Goal: Find specific page/section: Find specific page/section

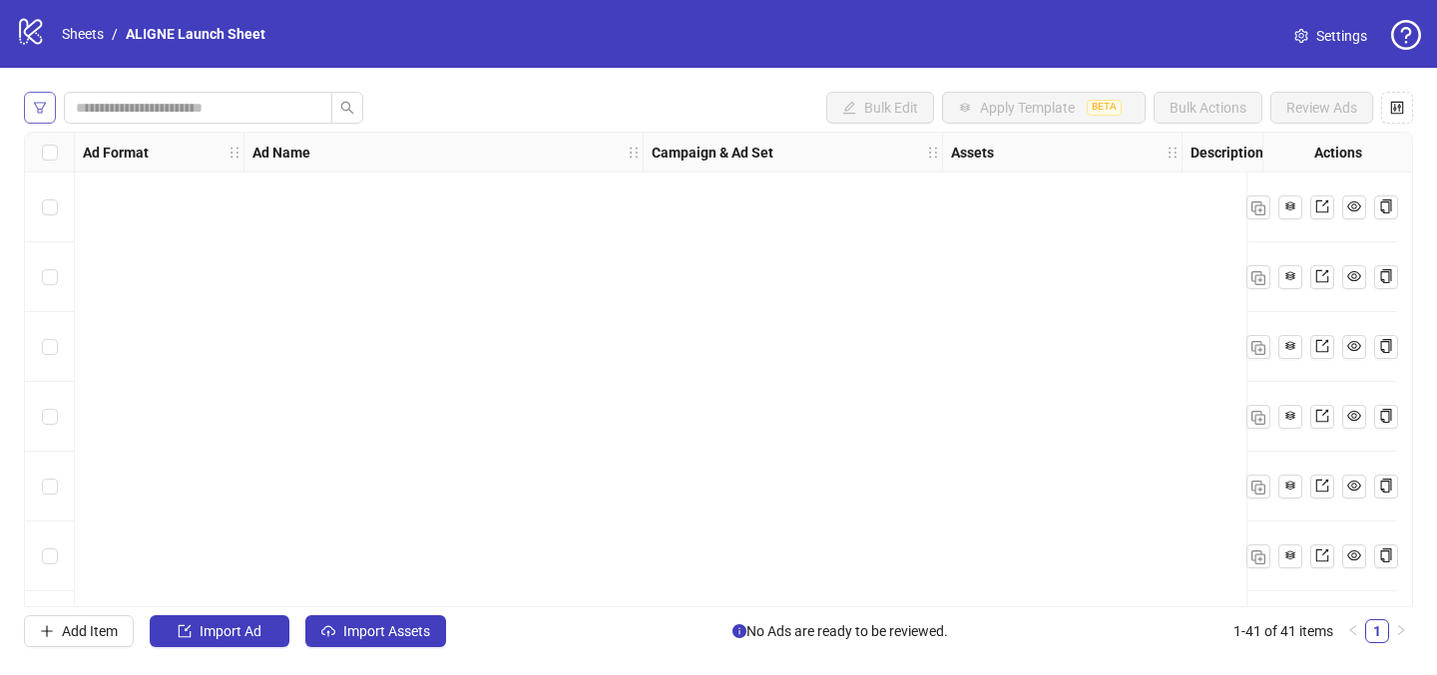
scroll to position [2437, 0]
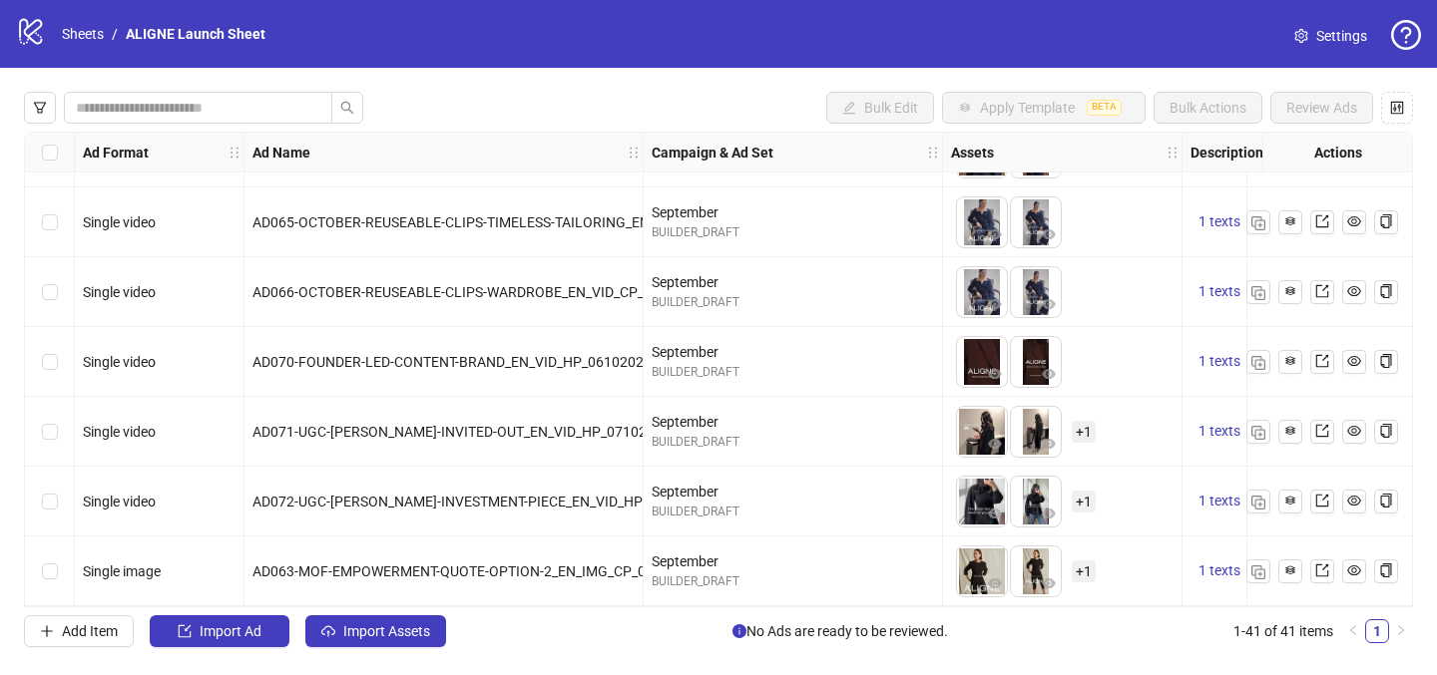
click at [49, 39] on div "logo/logo-mobile Sheets / ALIGNE Launch Sheet" at bounding box center [144, 34] width 257 height 36
click at [30, 33] on icon at bounding box center [30, 32] width 23 height 26
click at [63, 37] on link "Sheets" at bounding box center [83, 34] width 50 height 22
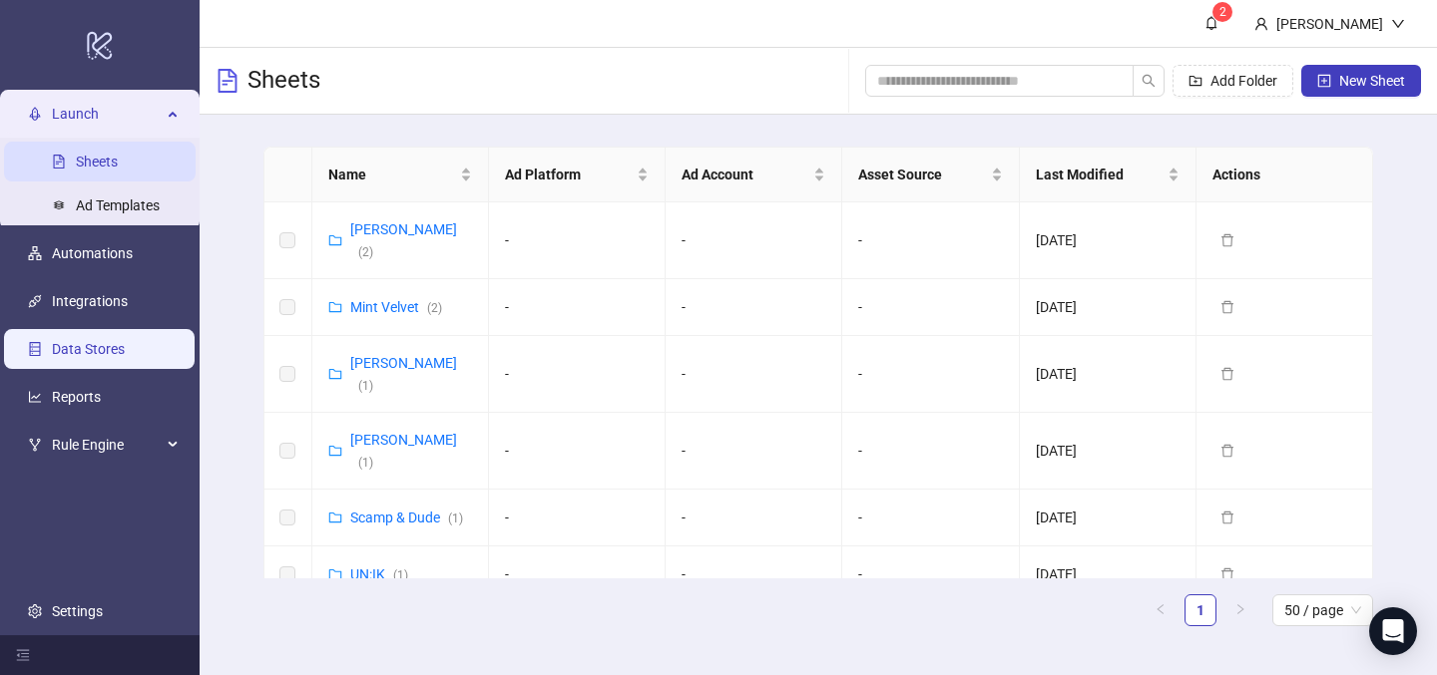
click at [101, 358] on link "Data Stores" at bounding box center [88, 350] width 73 height 16
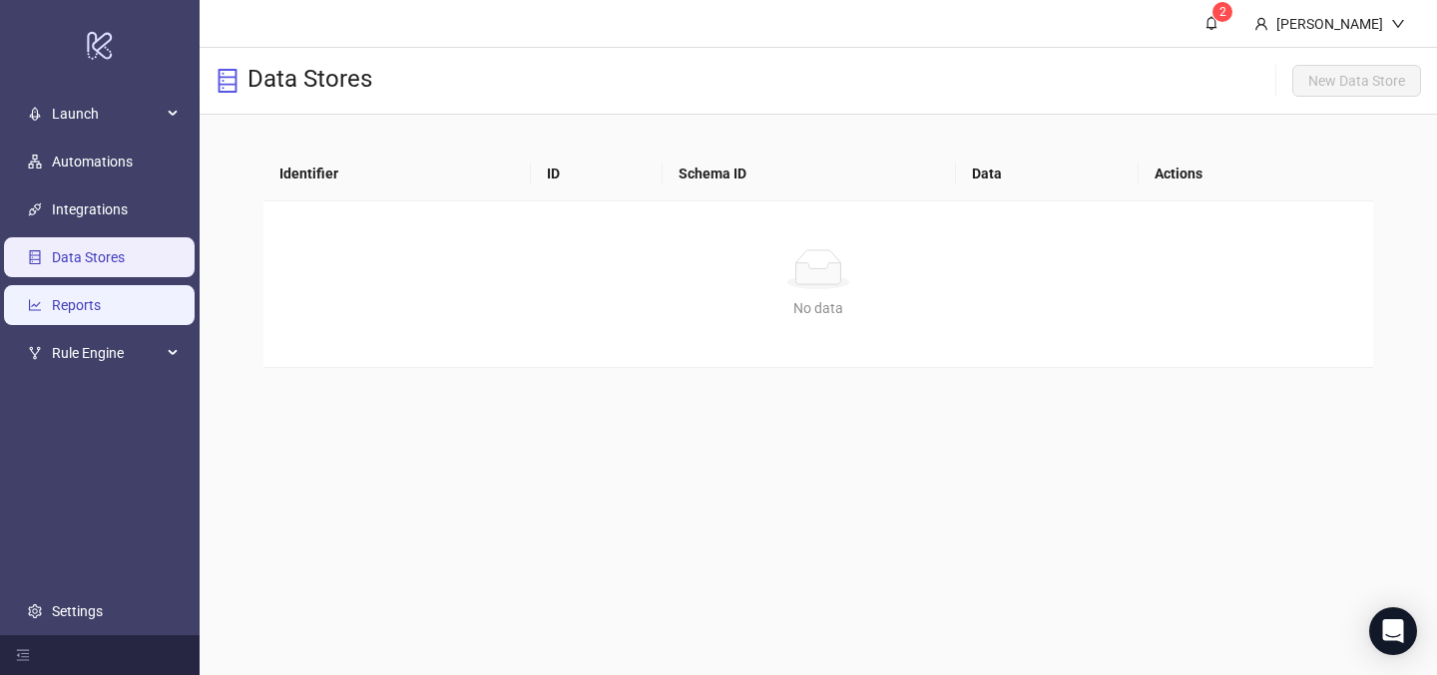
click at [85, 298] on link "Reports" at bounding box center [76, 306] width 49 height 16
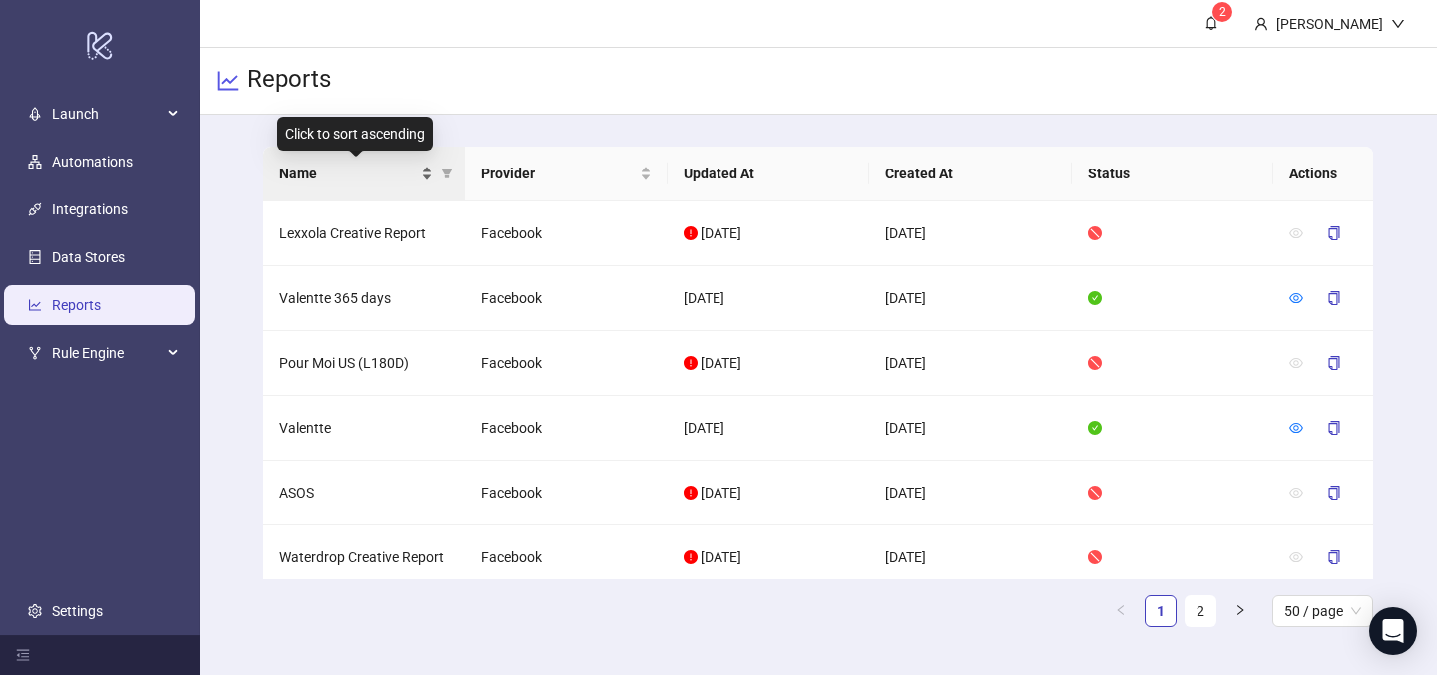
click at [409, 168] on span "Name" at bounding box center [348, 174] width 139 height 22
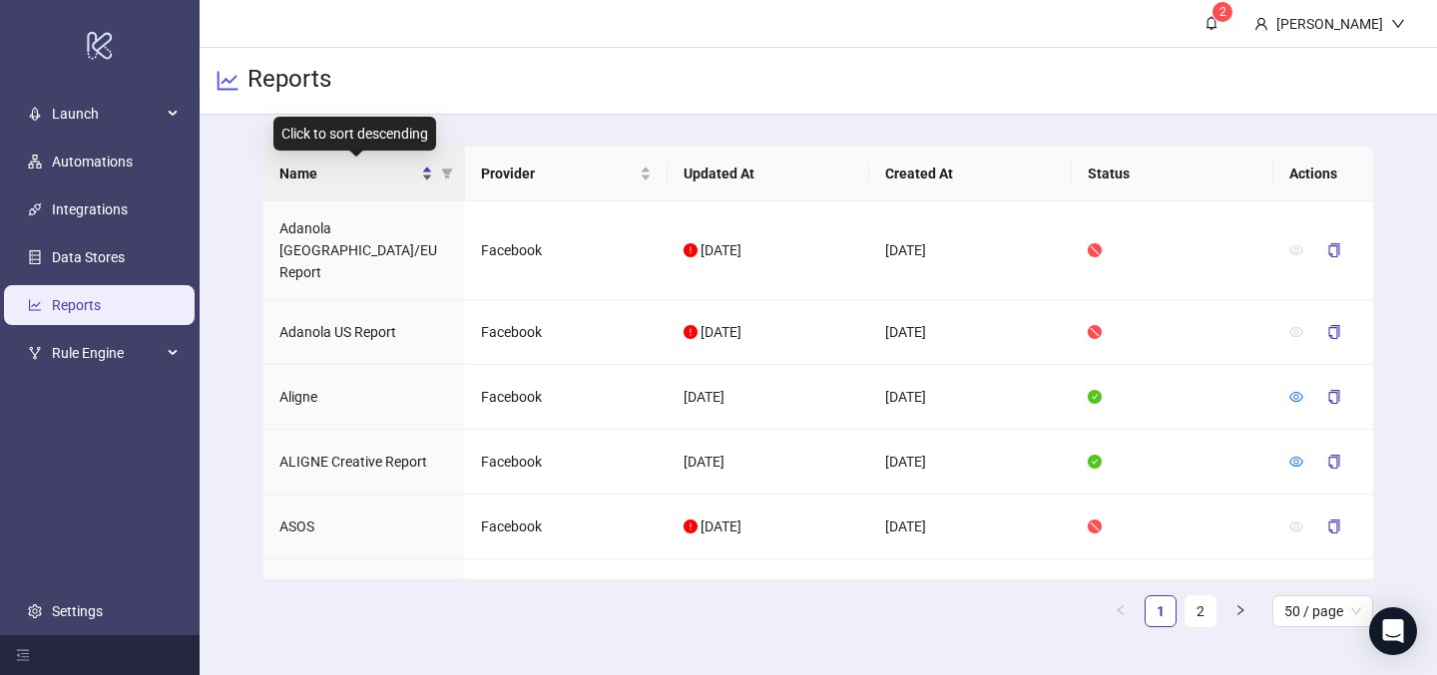
click at [423, 179] on div "Name" at bounding box center [356, 174] width 155 height 22
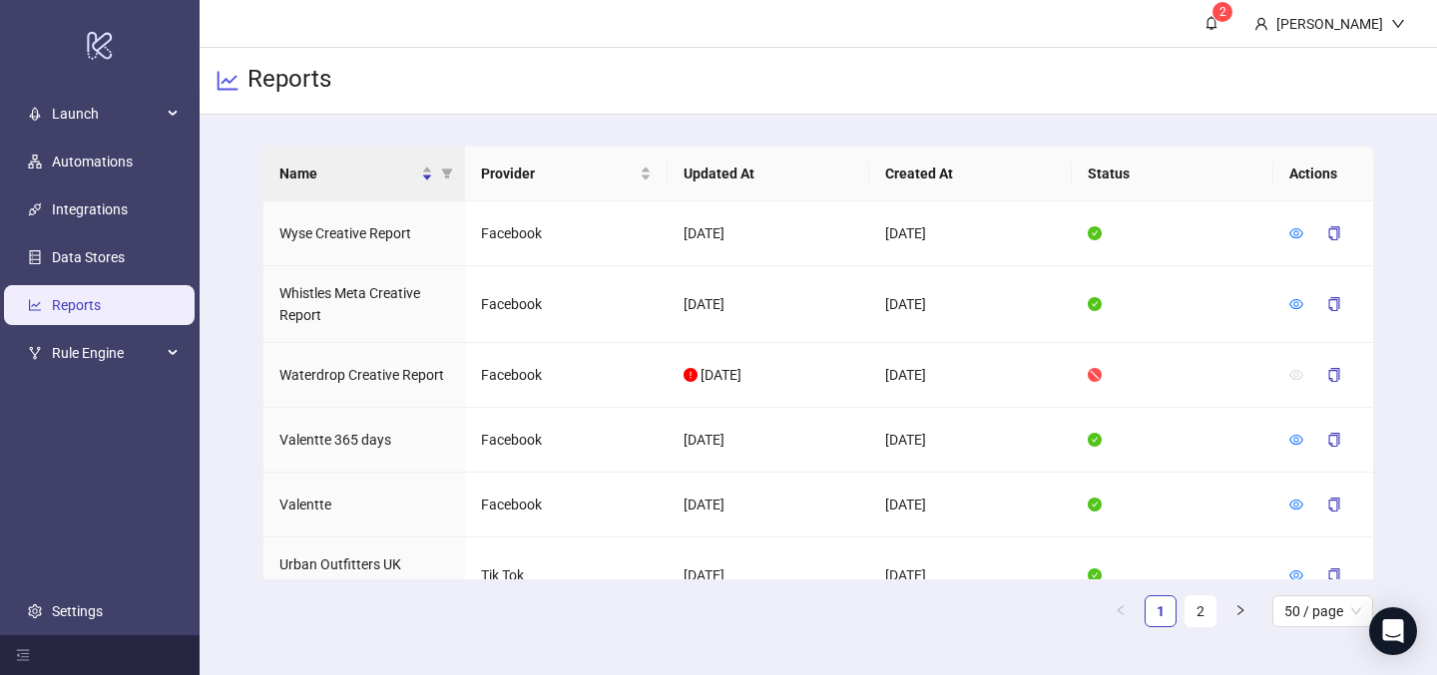
click at [425, 161] on th "Name" at bounding box center [364, 174] width 203 height 55
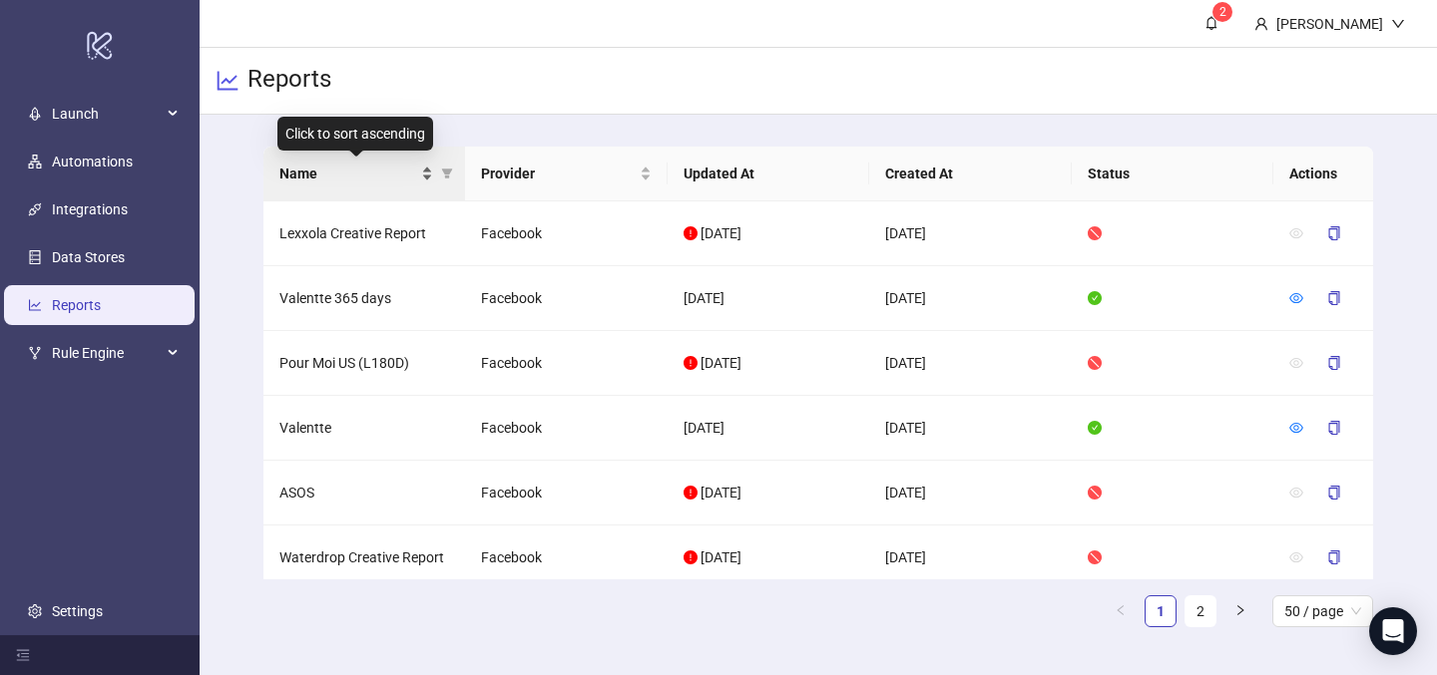
click at [421, 180] on div "Name" at bounding box center [356, 174] width 155 height 22
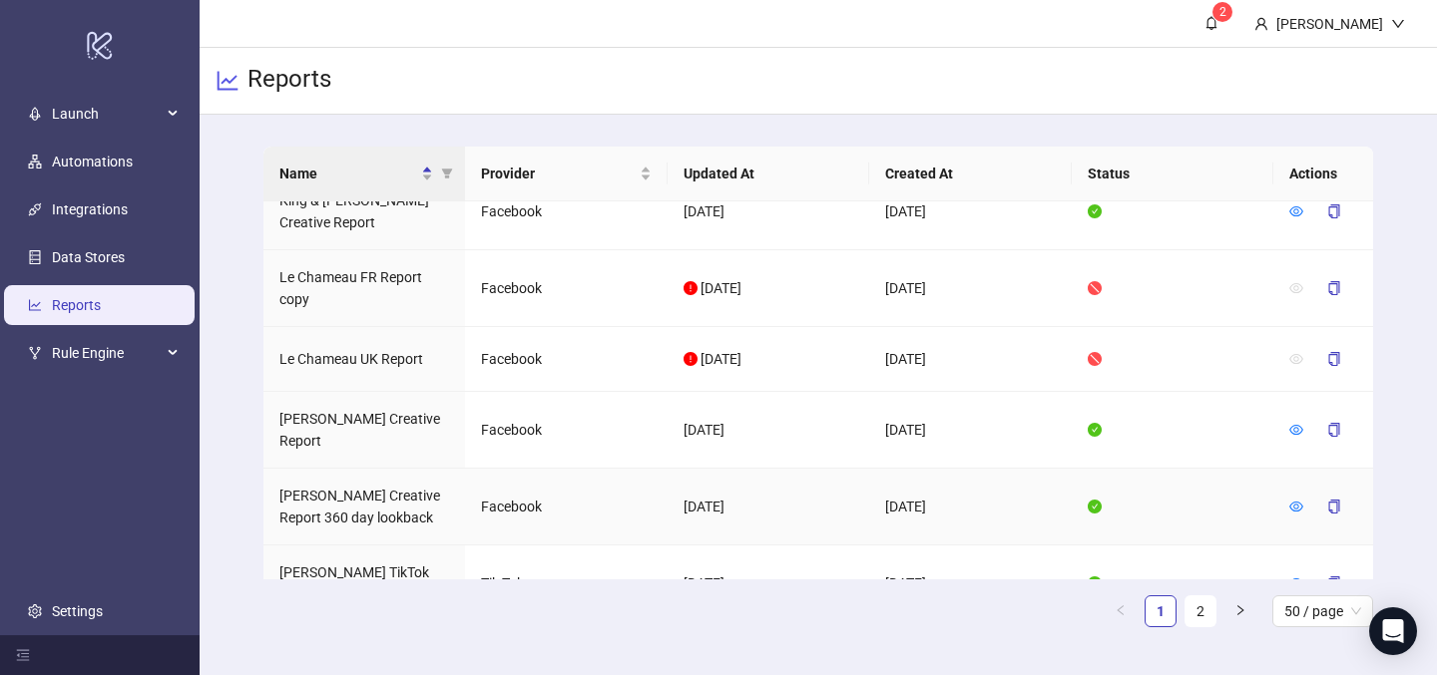
scroll to position [3020, 0]
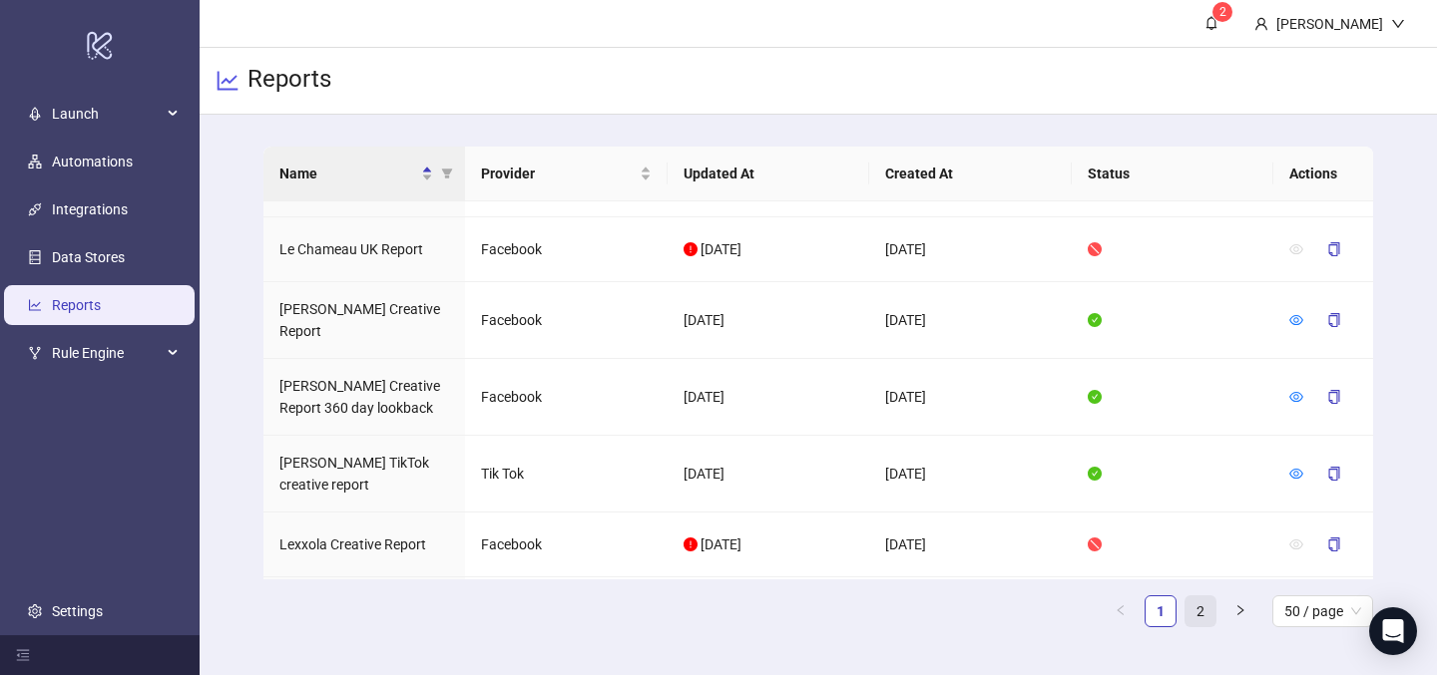
click at [1203, 616] on link "2" at bounding box center [1200, 612] width 30 height 30
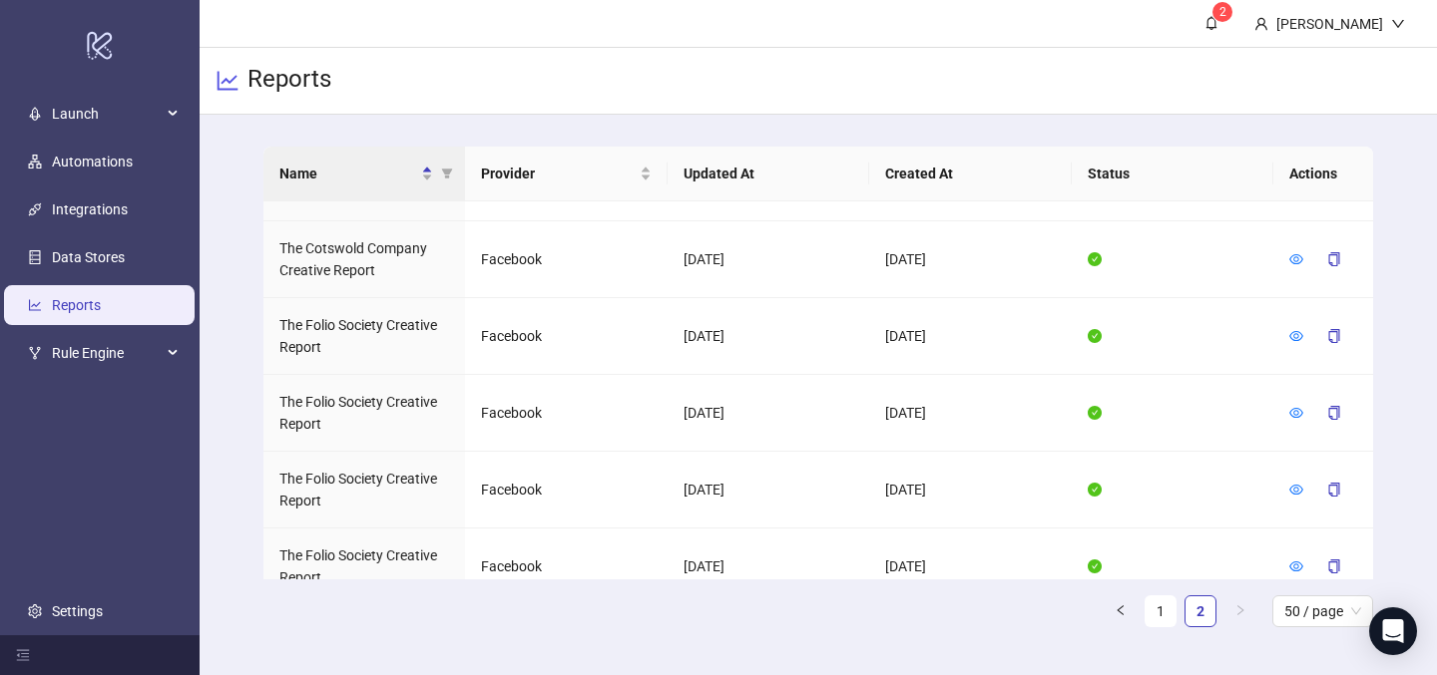
scroll to position [1665, 0]
click at [1297, 332] on icon "eye" at bounding box center [1296, 339] width 14 height 14
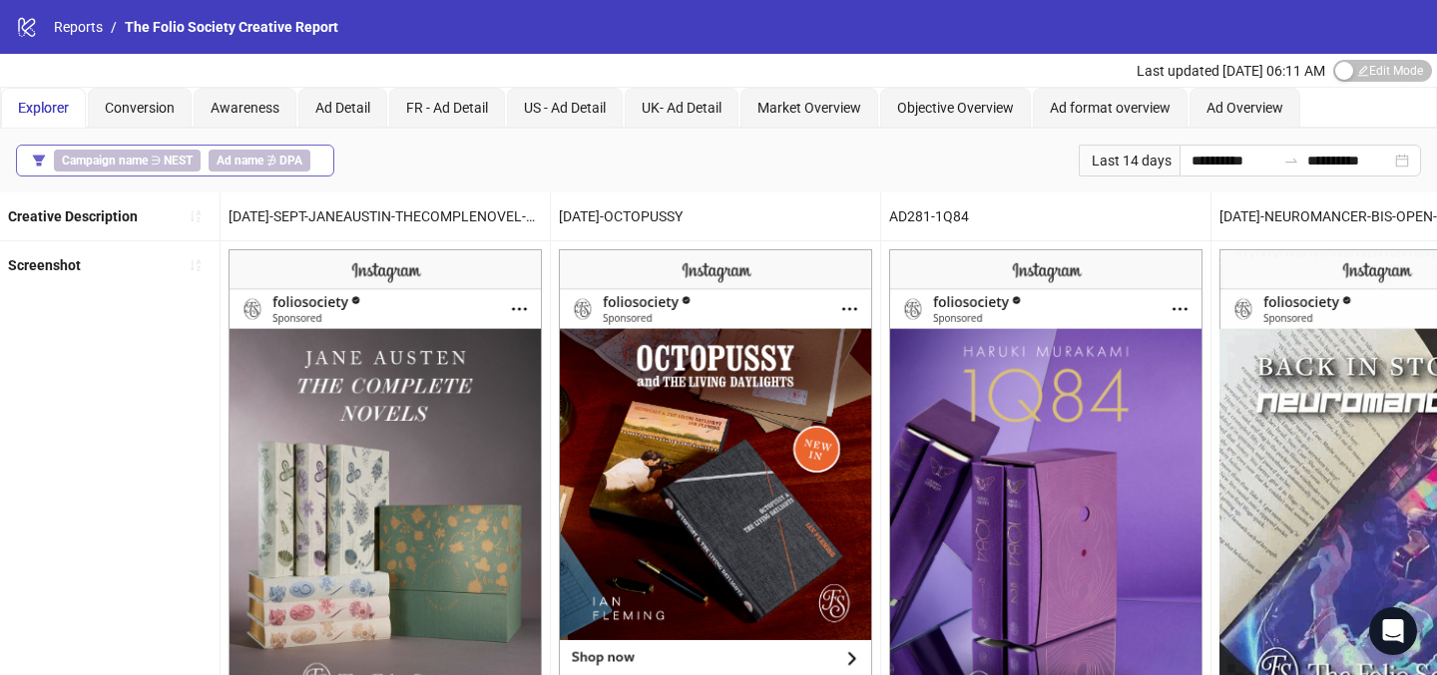
click at [303, 164] on span "Ad name ∌ DPA" at bounding box center [260, 161] width 102 height 22
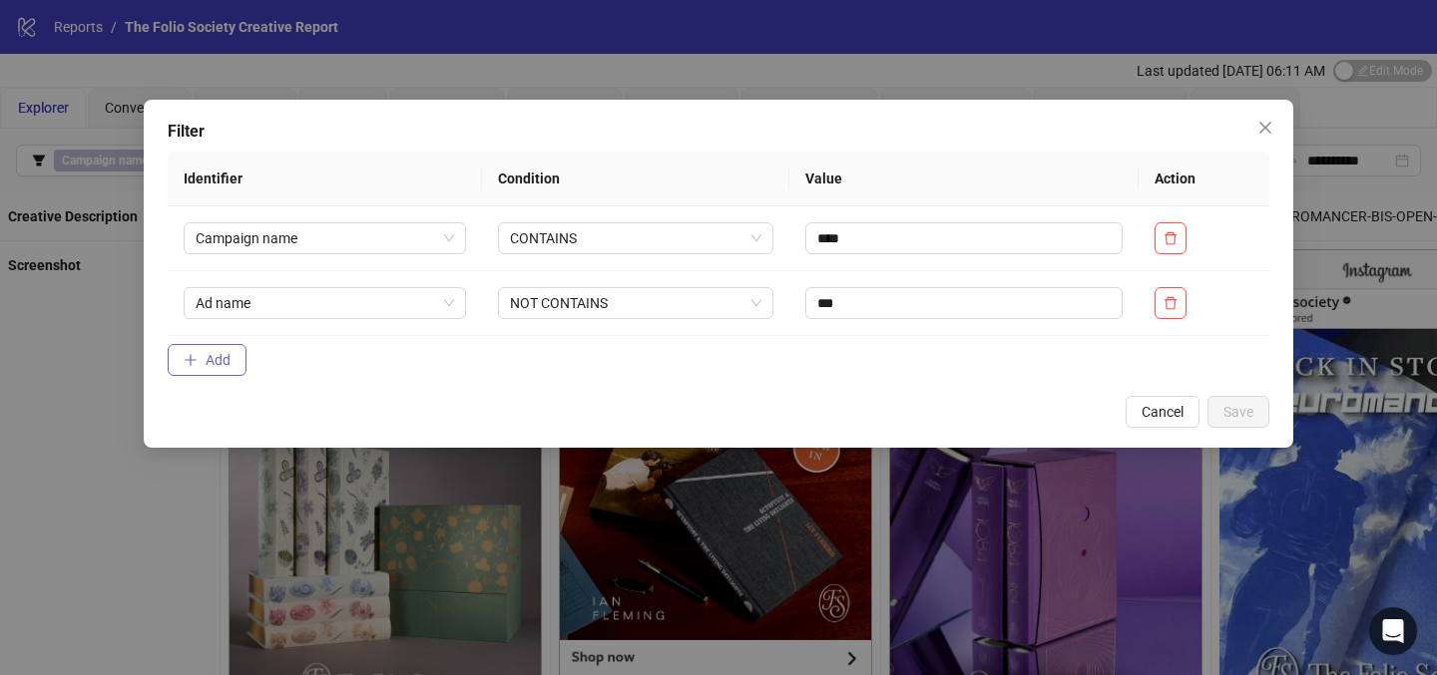
click at [220, 354] on span "Add" at bounding box center [218, 360] width 25 height 16
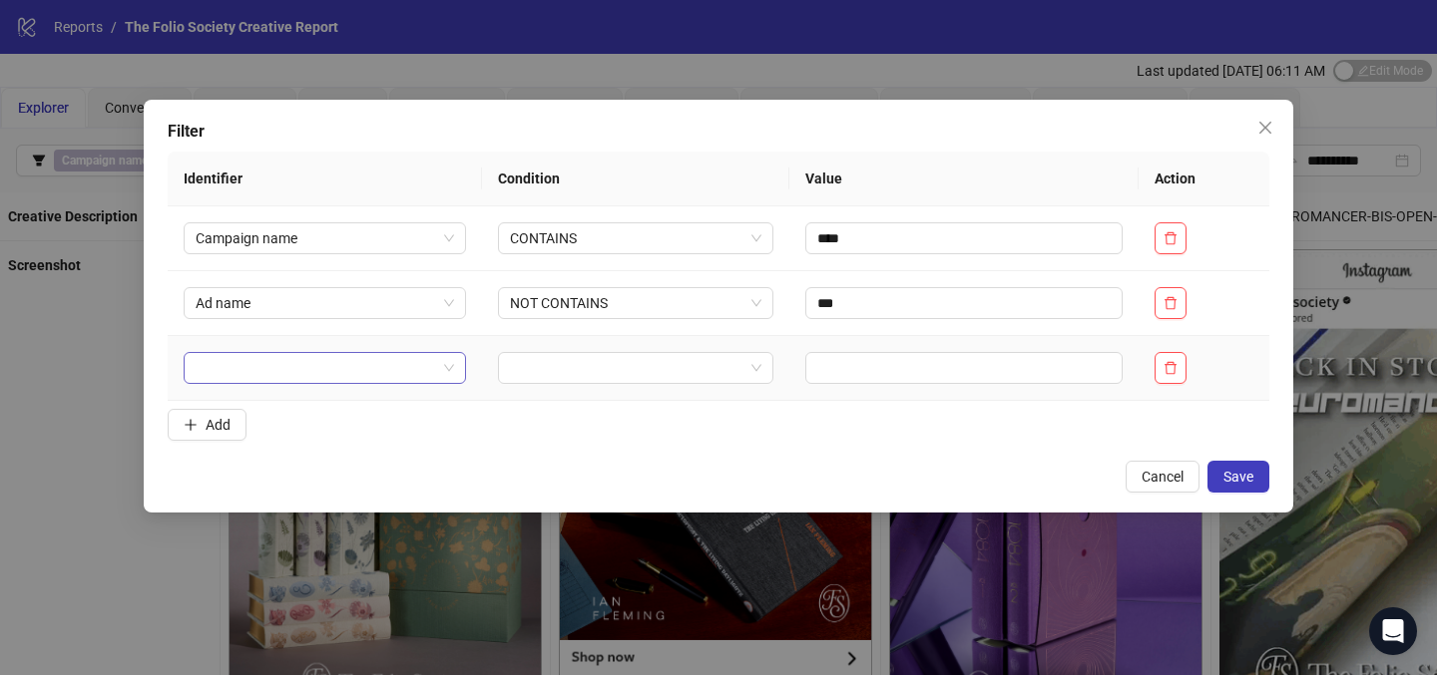
click at [364, 363] on input "search" at bounding box center [316, 368] width 240 height 30
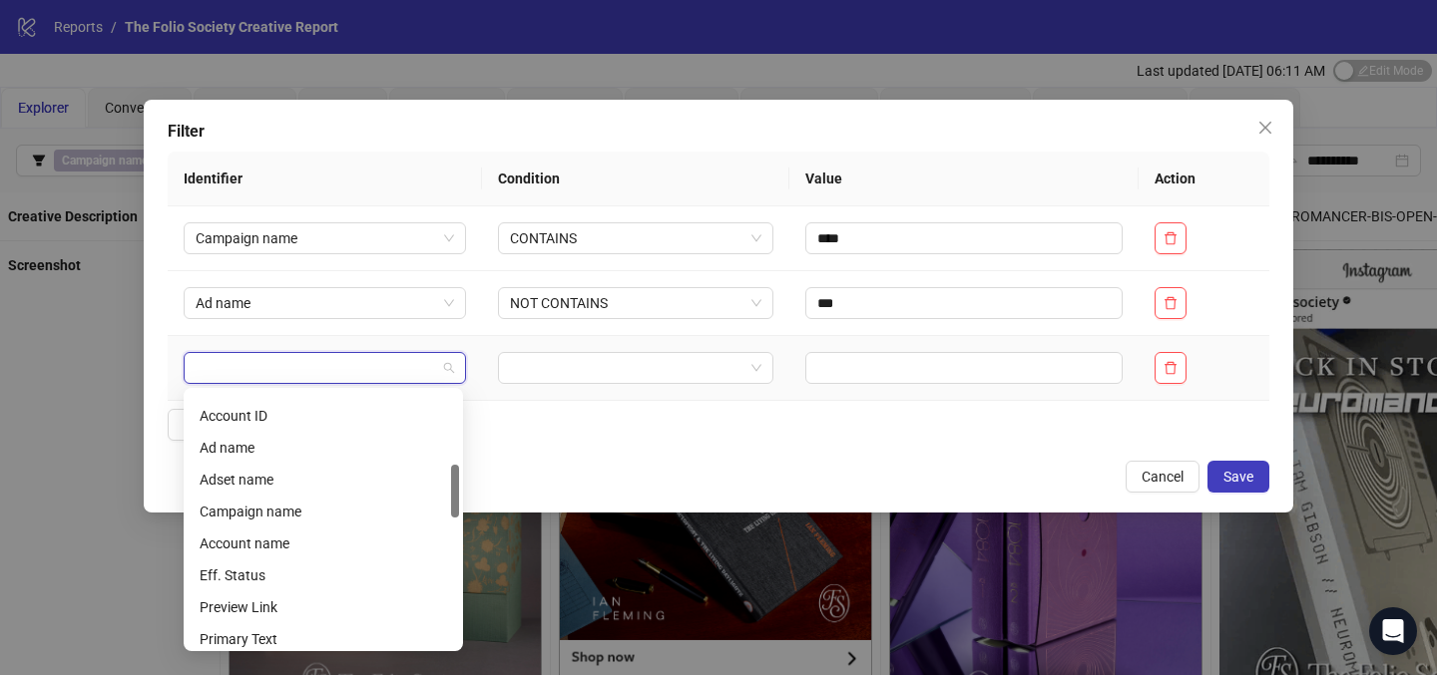
scroll to position [344, 0]
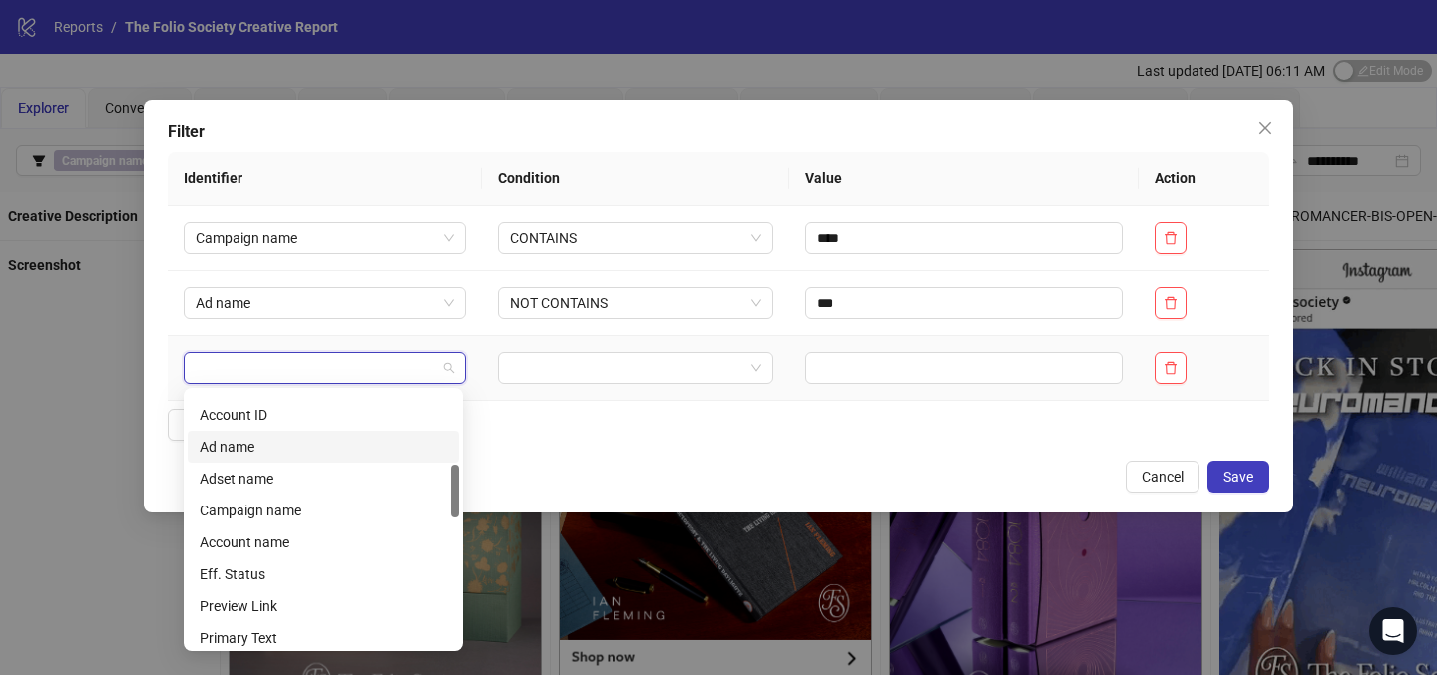
click at [238, 436] on div "Ad name" at bounding box center [323, 447] width 247 height 22
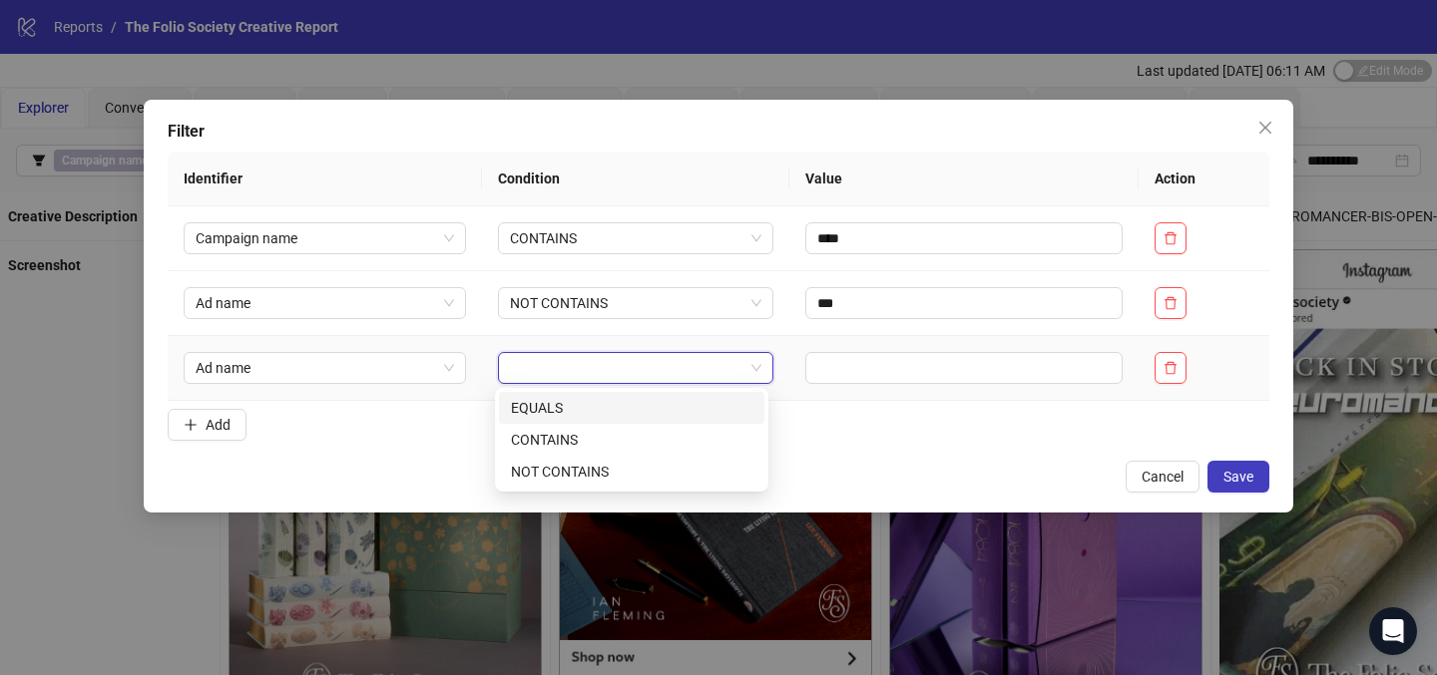
click at [548, 378] on input "search" at bounding box center [626, 368] width 233 height 30
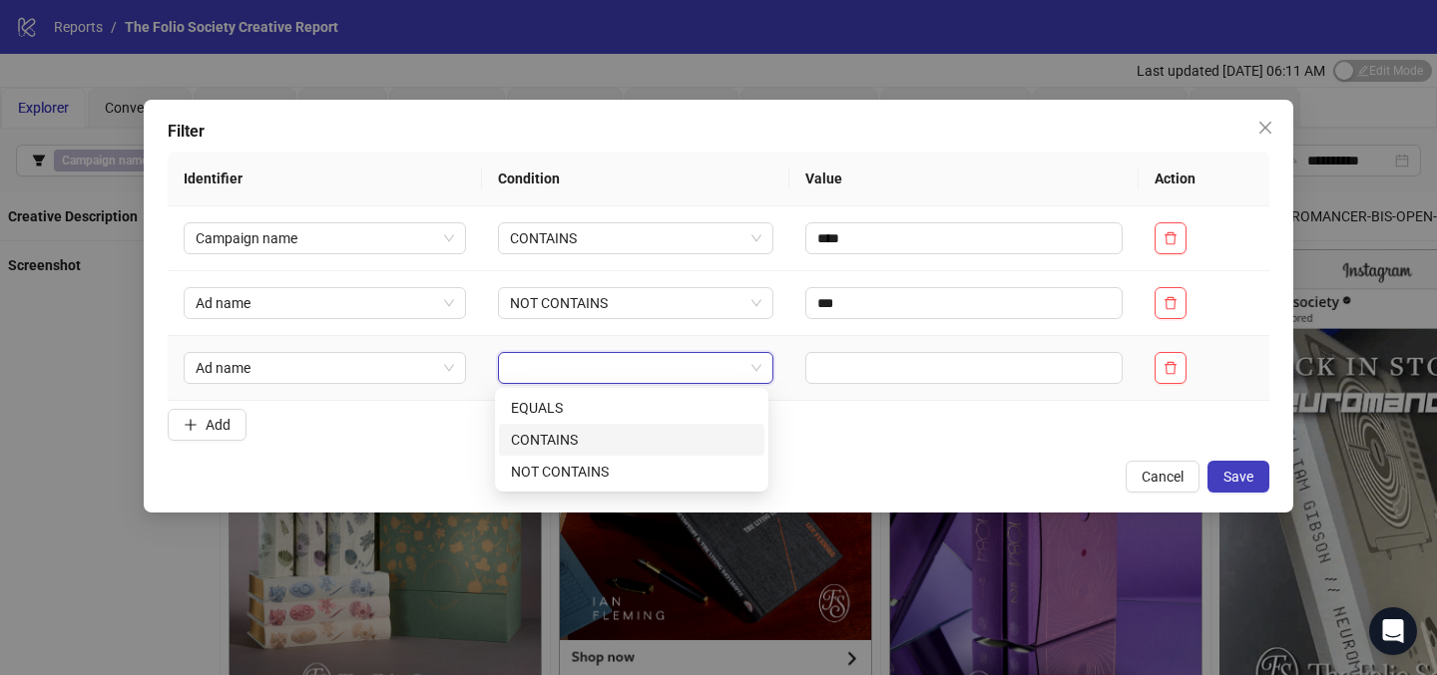
click at [584, 432] on div "CONTAINS" at bounding box center [631, 440] width 241 height 22
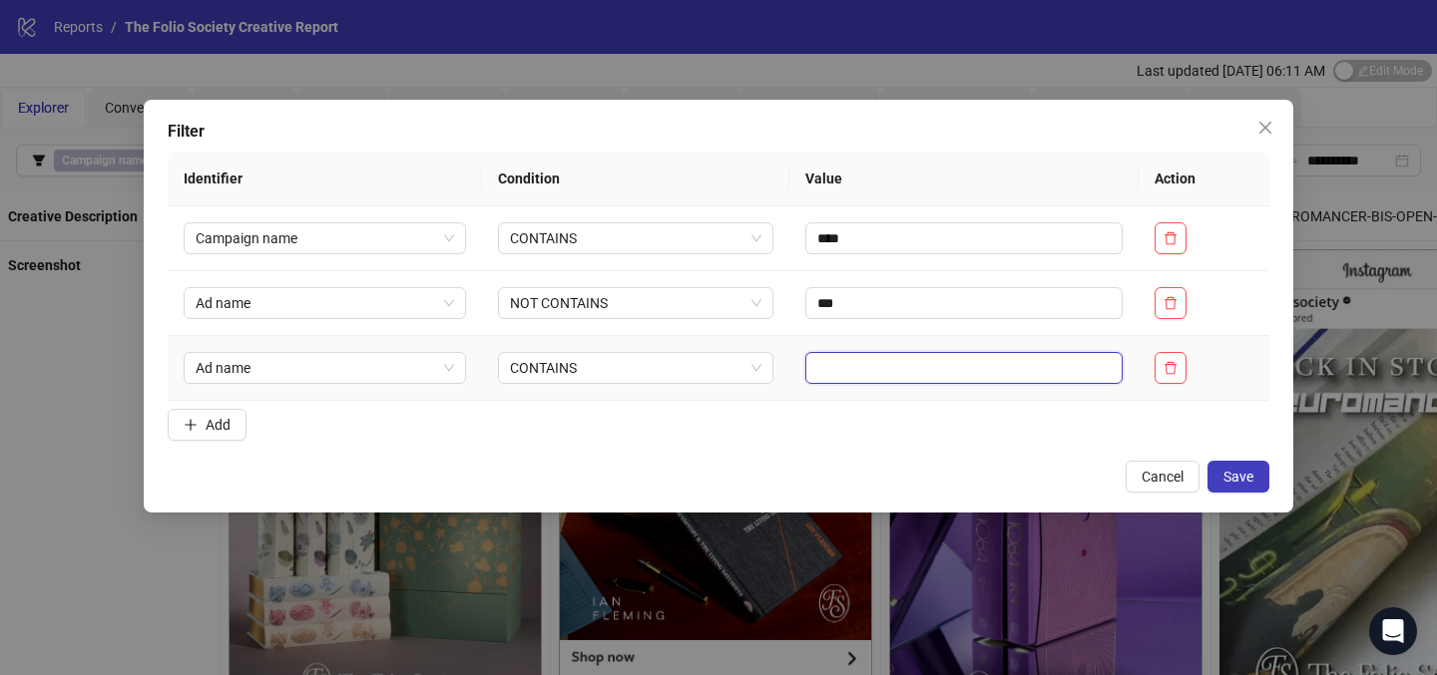
click at [833, 377] on input "text" at bounding box center [964, 368] width 318 height 32
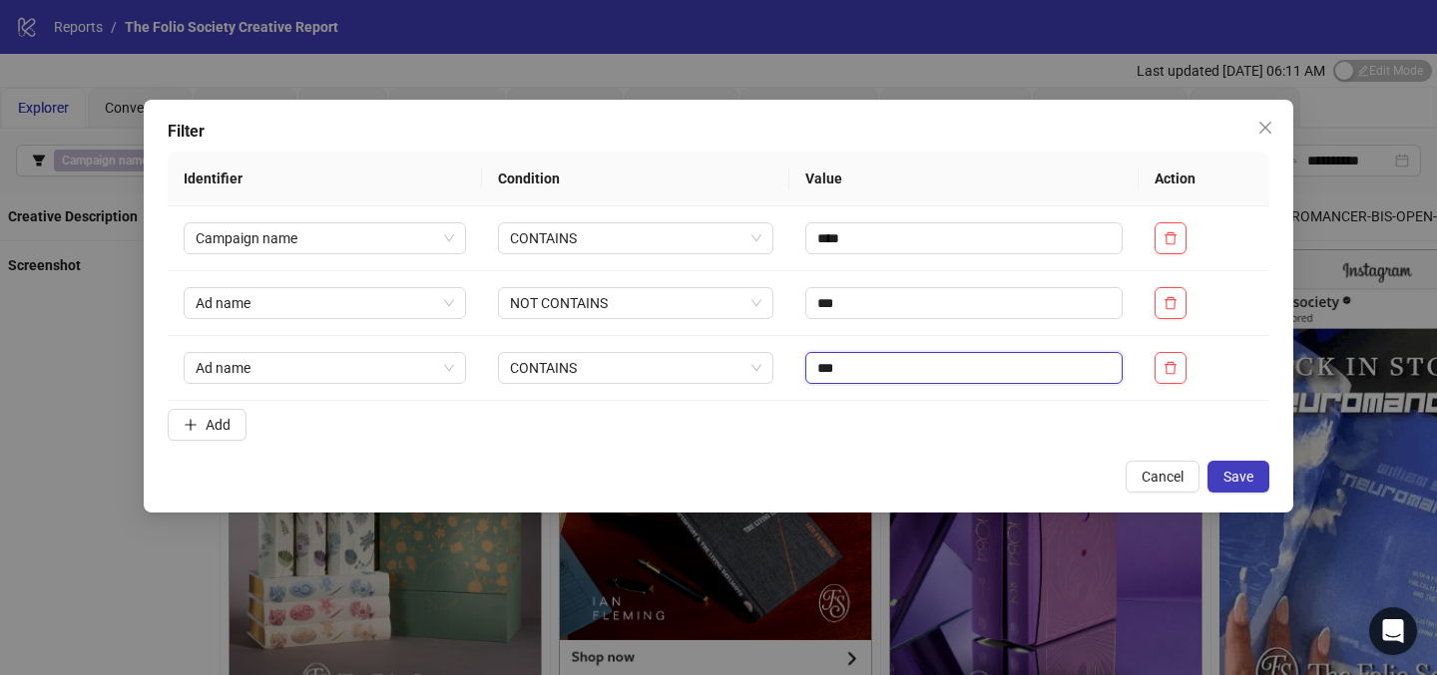
type input "***"
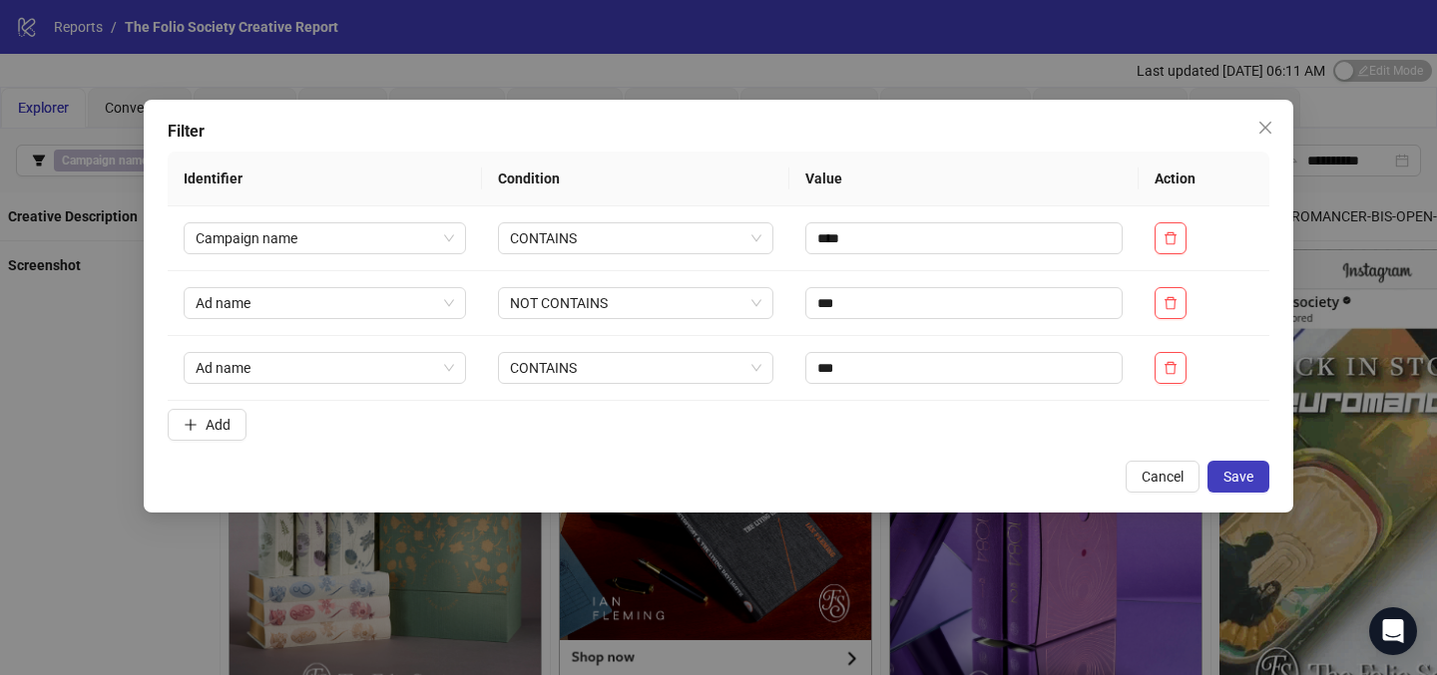
click at [909, 473] on div "Cancel Save" at bounding box center [718, 477] width 1101 height 32
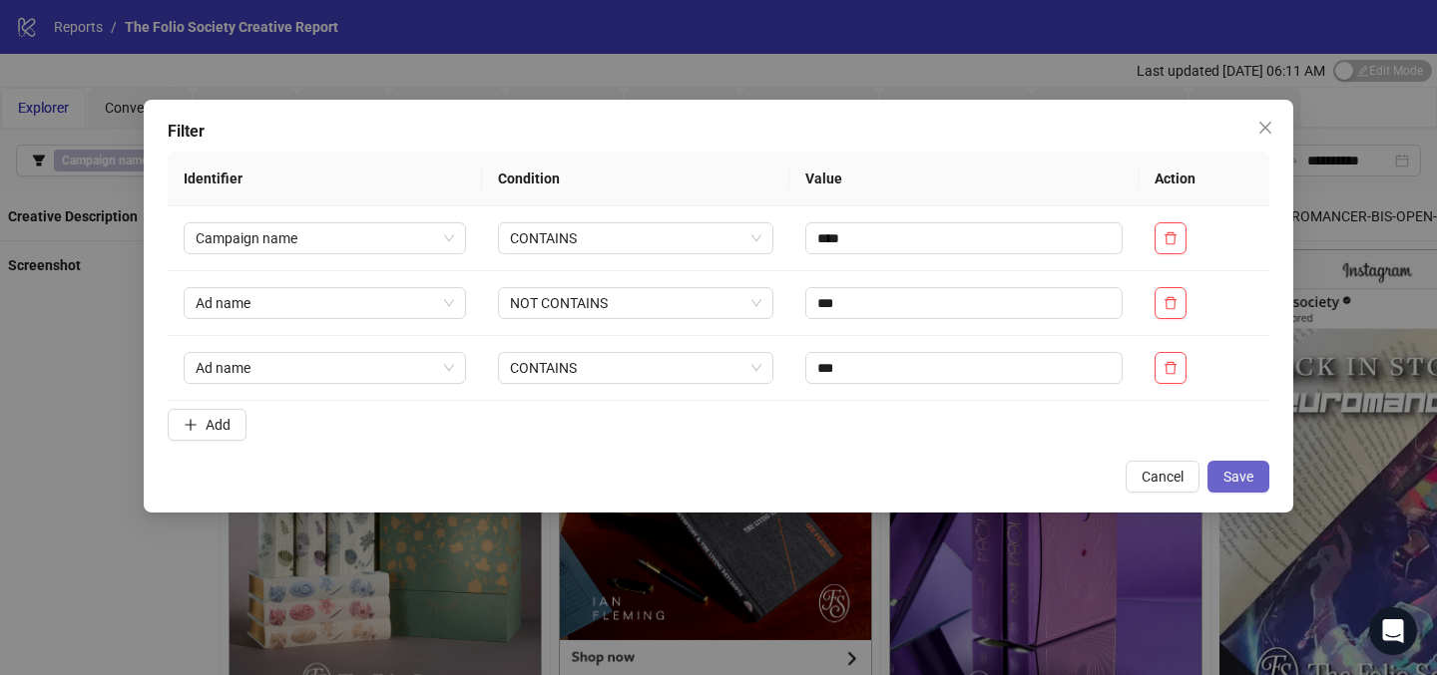
click at [1219, 480] on button "Save" at bounding box center [1238, 477] width 62 height 32
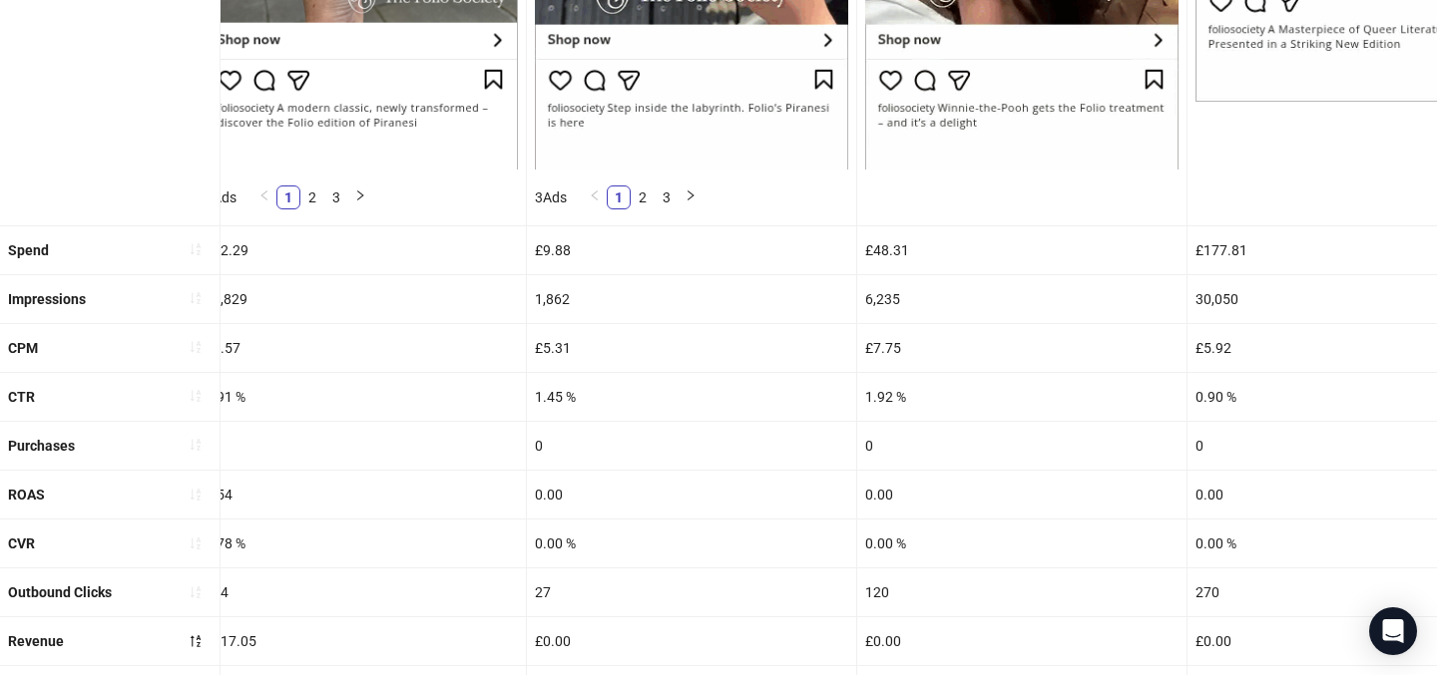
scroll to position [750, 0]
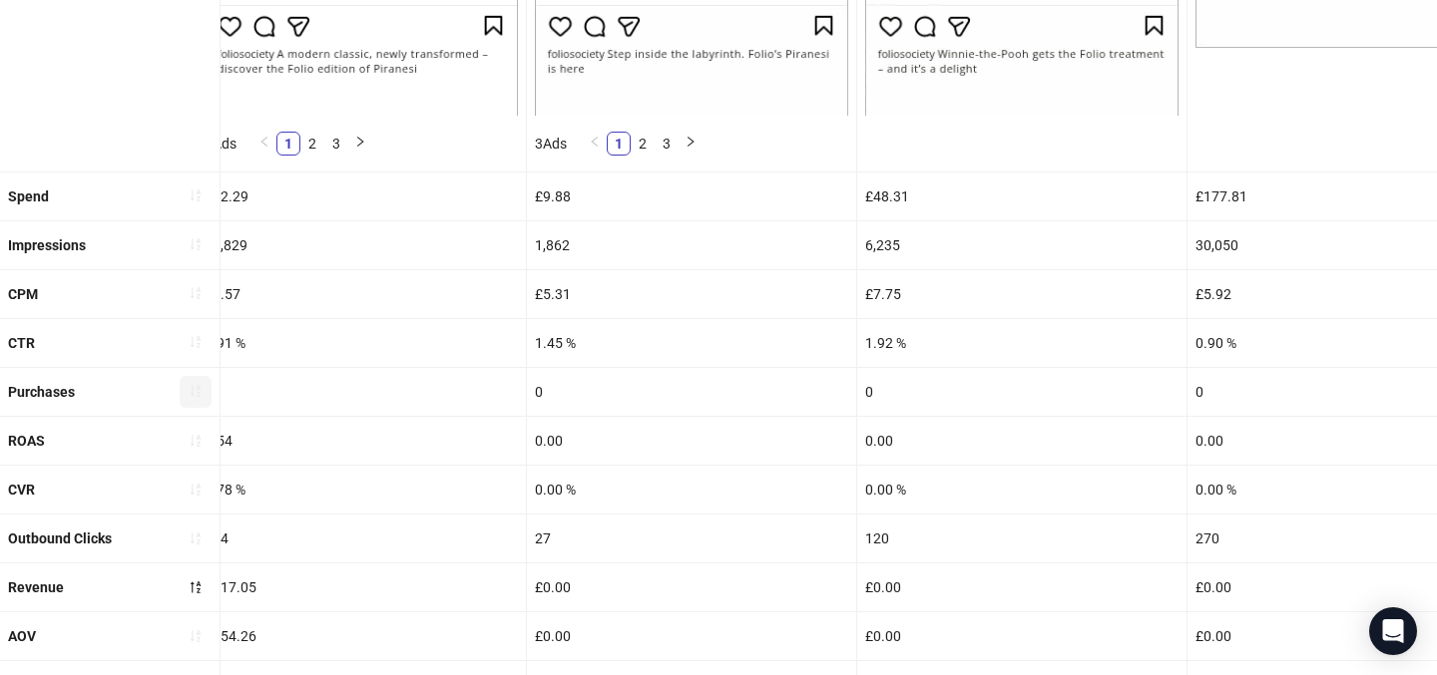
click at [199, 398] on span "button" at bounding box center [196, 392] width 14 height 16
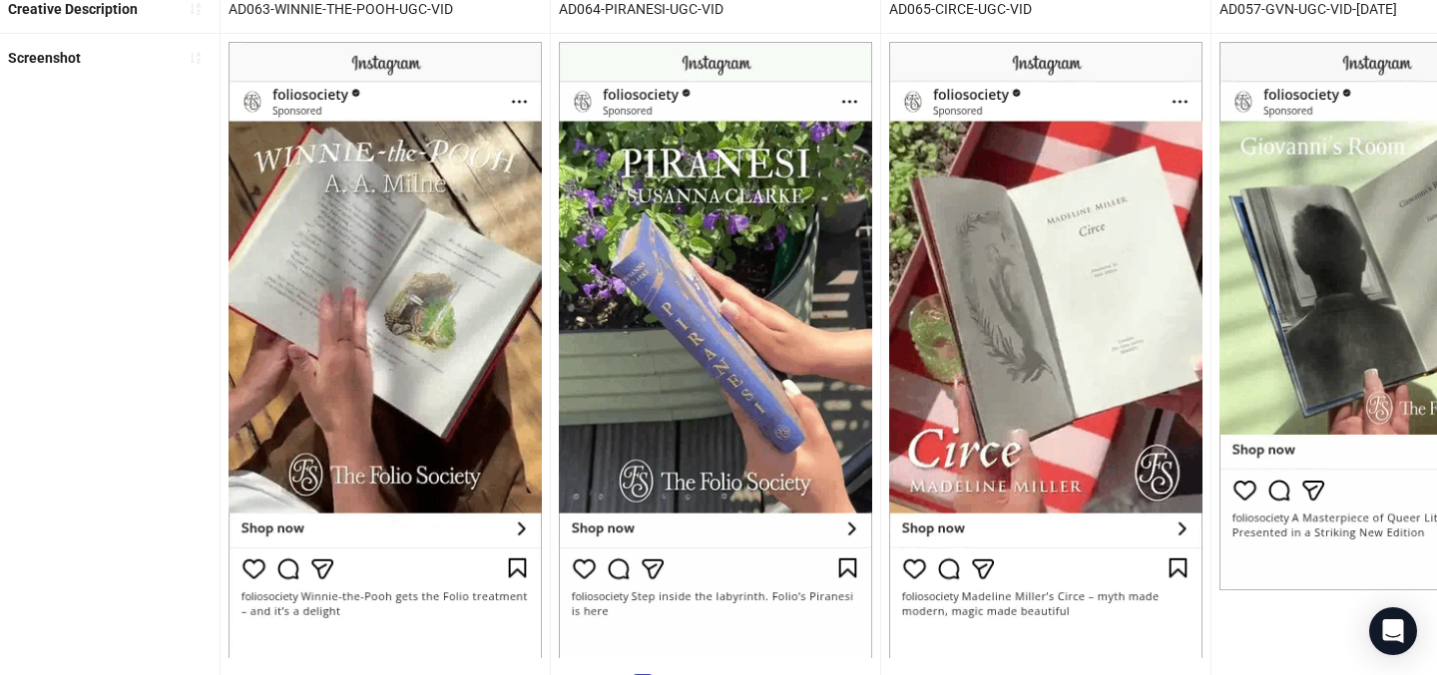
scroll to position [208, 0]
